Goal: Transaction & Acquisition: Purchase product/service

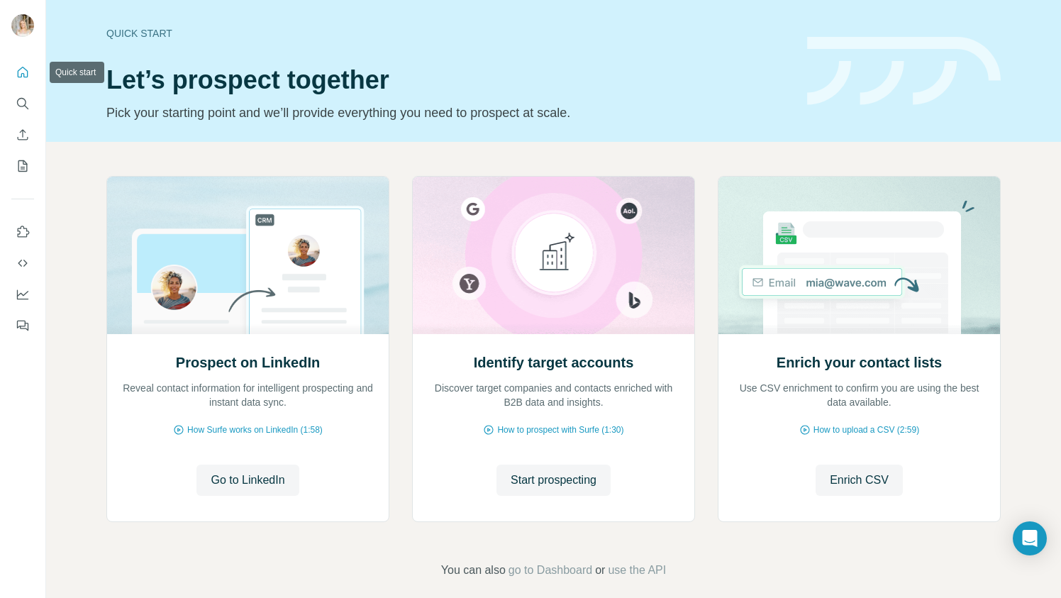
click at [20, 75] on icon "Quick start" at bounding box center [23, 72] width 14 height 14
click at [20, 74] on icon "Quick start" at bounding box center [23, 72] width 14 height 14
click at [21, 98] on icon "Search" at bounding box center [21, 102] width 9 height 9
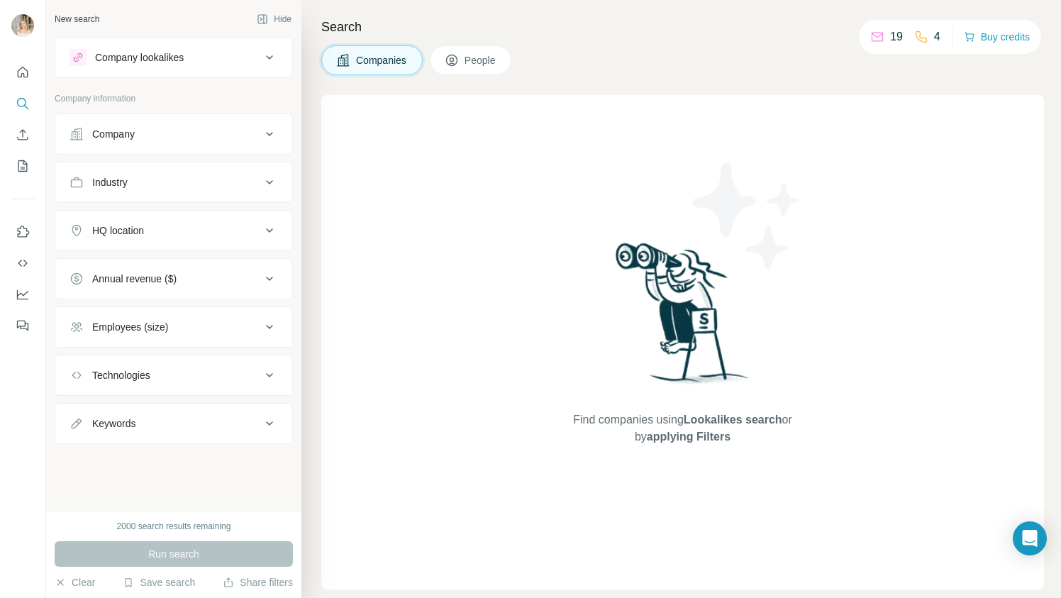
click at [872, 35] on icon at bounding box center [877, 35] width 11 height 5
click at [980, 35] on button "Buy credits" at bounding box center [997, 37] width 66 height 20
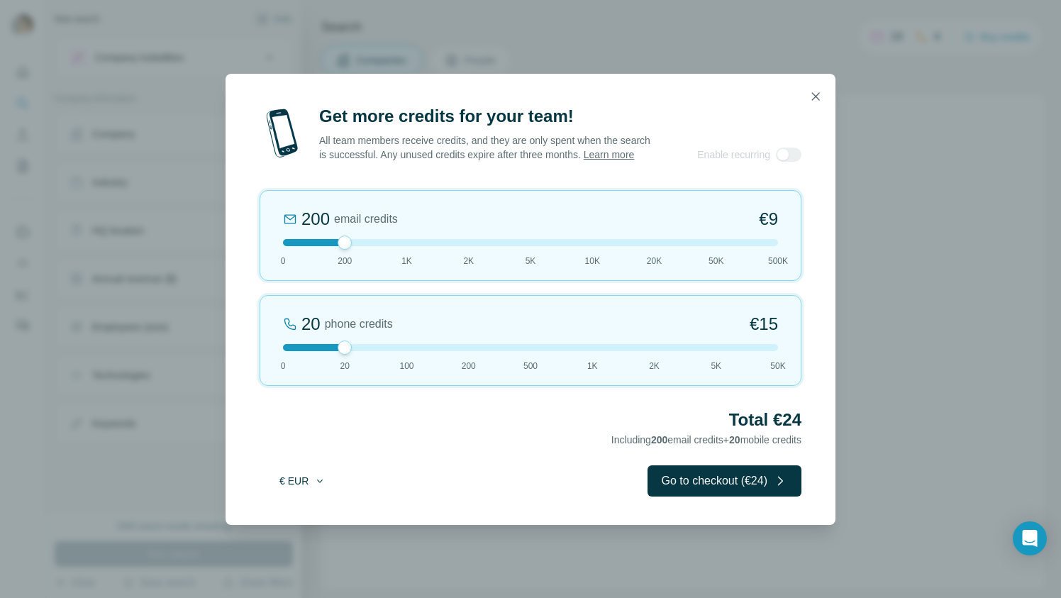
click at [309, 487] on button "€ EUR" at bounding box center [303, 481] width 66 height 26
click at [314, 512] on div "$ USD" at bounding box center [331, 519] width 119 height 14
click at [760, 246] on div at bounding box center [530, 242] width 495 height 7
drag, startPoint x: 777, startPoint y: 250, endPoint x: 323, endPoint y: 237, distance: 453.5
click at [323, 237] on div "200 email credits $9 0 200 1K 2K 5K 10K 20K 50K 500K" at bounding box center [531, 235] width 542 height 91
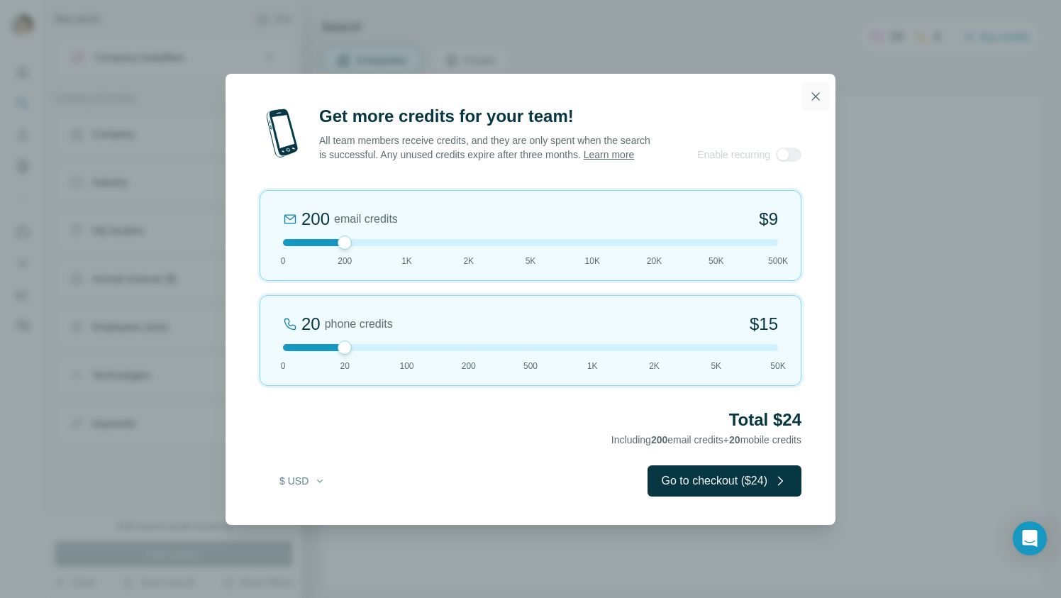
click at [810, 89] on icon "button" at bounding box center [816, 96] width 14 height 14
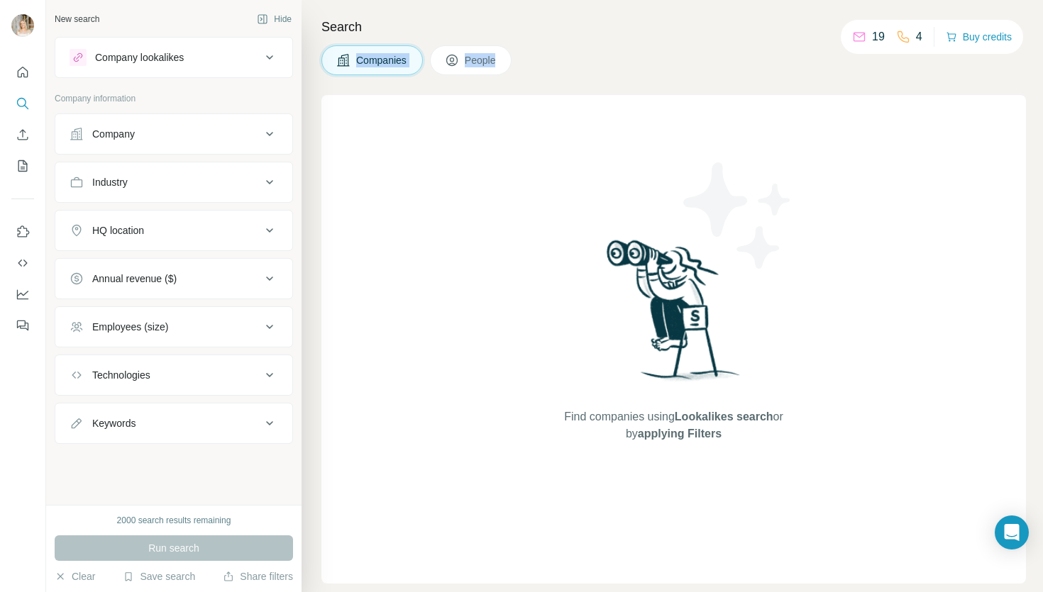
drag, startPoint x: 1022, startPoint y: 16, endPoint x: 1054, endPoint y: 73, distance: 66.1
click at [1043, 73] on html "New search Hide Company lookalikes Company information Company Industry HQ loca…" at bounding box center [521, 349] width 1043 height 699
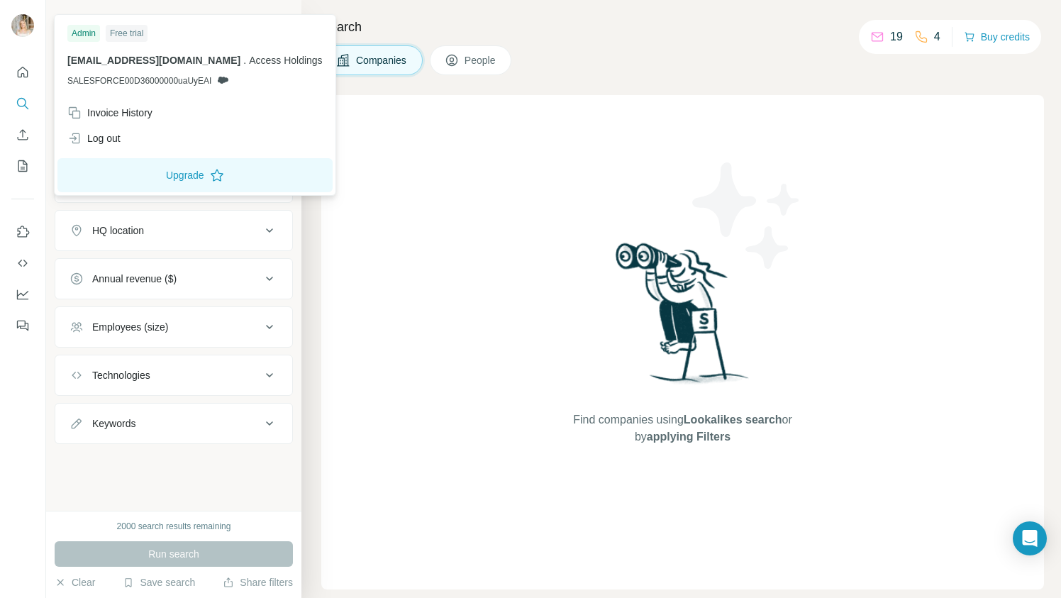
click at [37, 28] on div at bounding box center [24, 27] width 41 height 47
click at [21, 29] on img at bounding box center [22, 25] width 23 height 23
click at [103, 135] on div "Log out" at bounding box center [93, 138] width 53 height 14
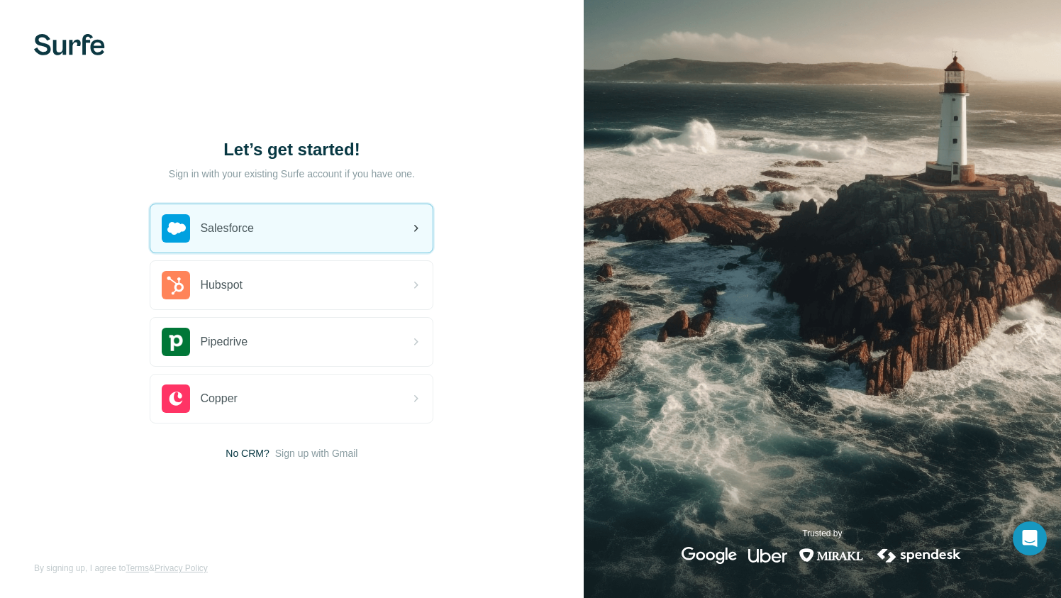
click at [323, 228] on div "Salesforce" at bounding box center [291, 228] width 282 height 48
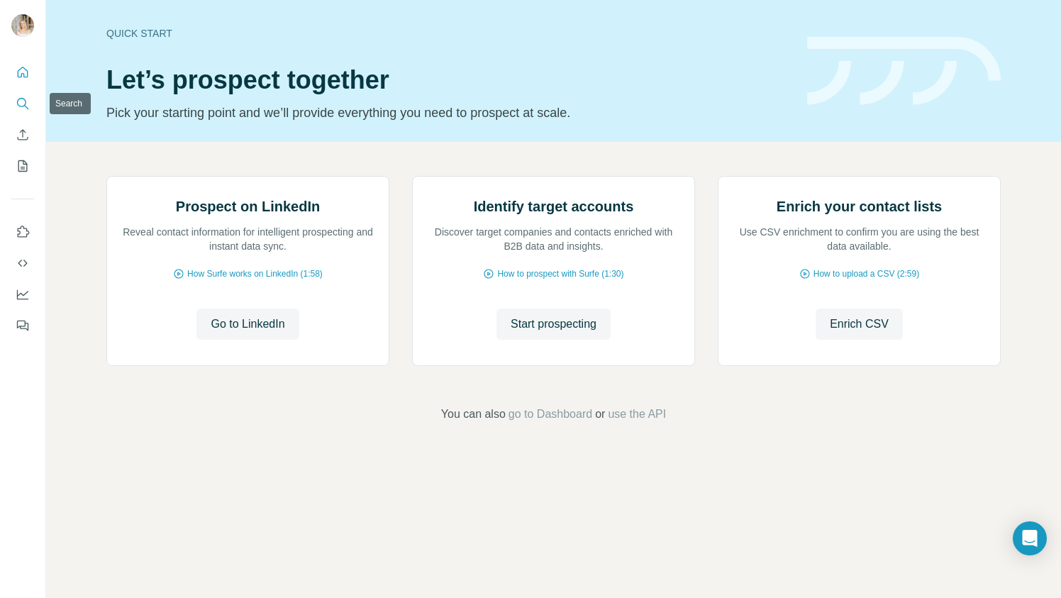
click at [23, 103] on icon "Search" at bounding box center [23, 103] width 14 height 14
